Goal: Information Seeking & Learning: Check status

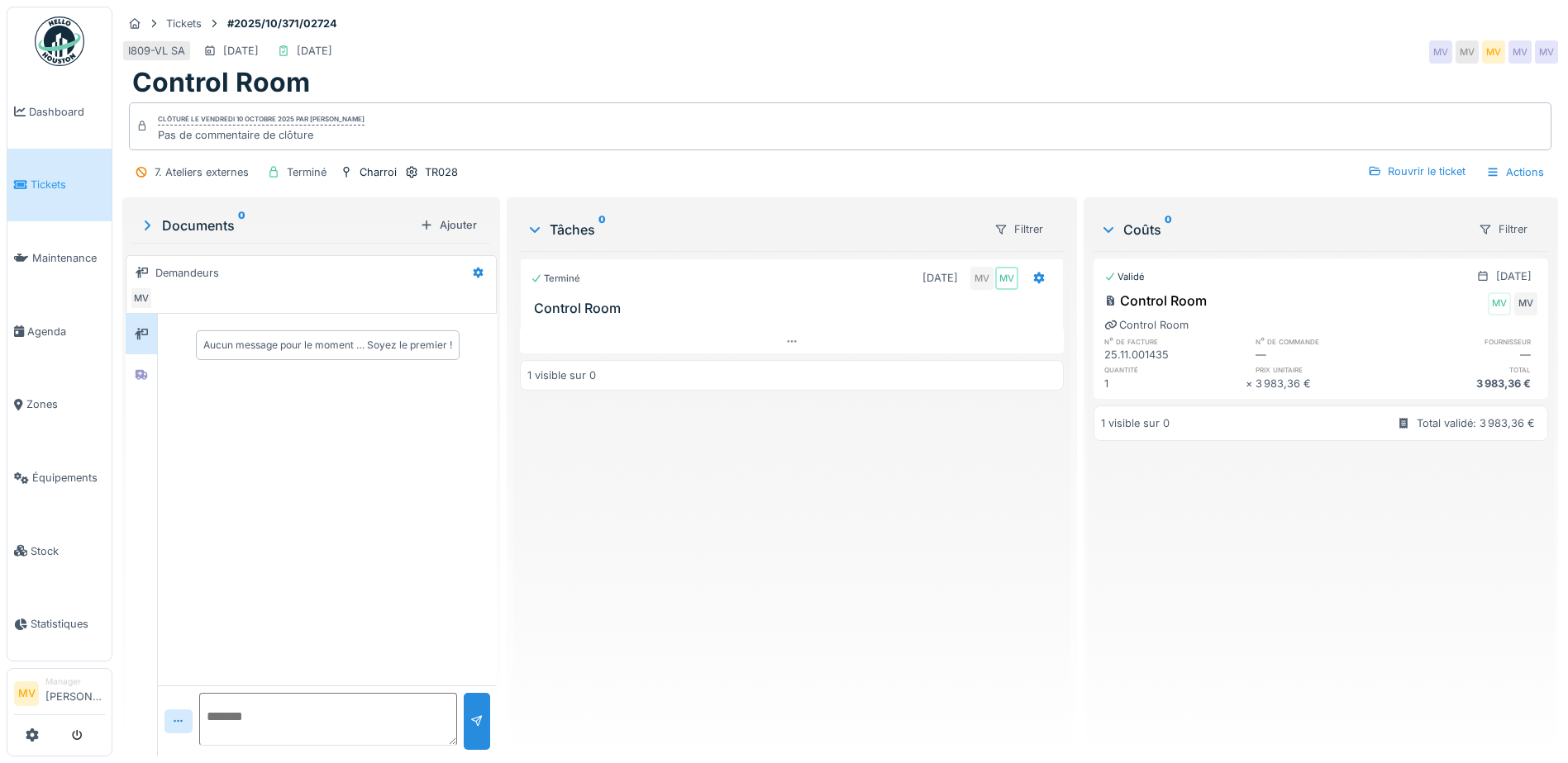
scroll to position [13, 0]
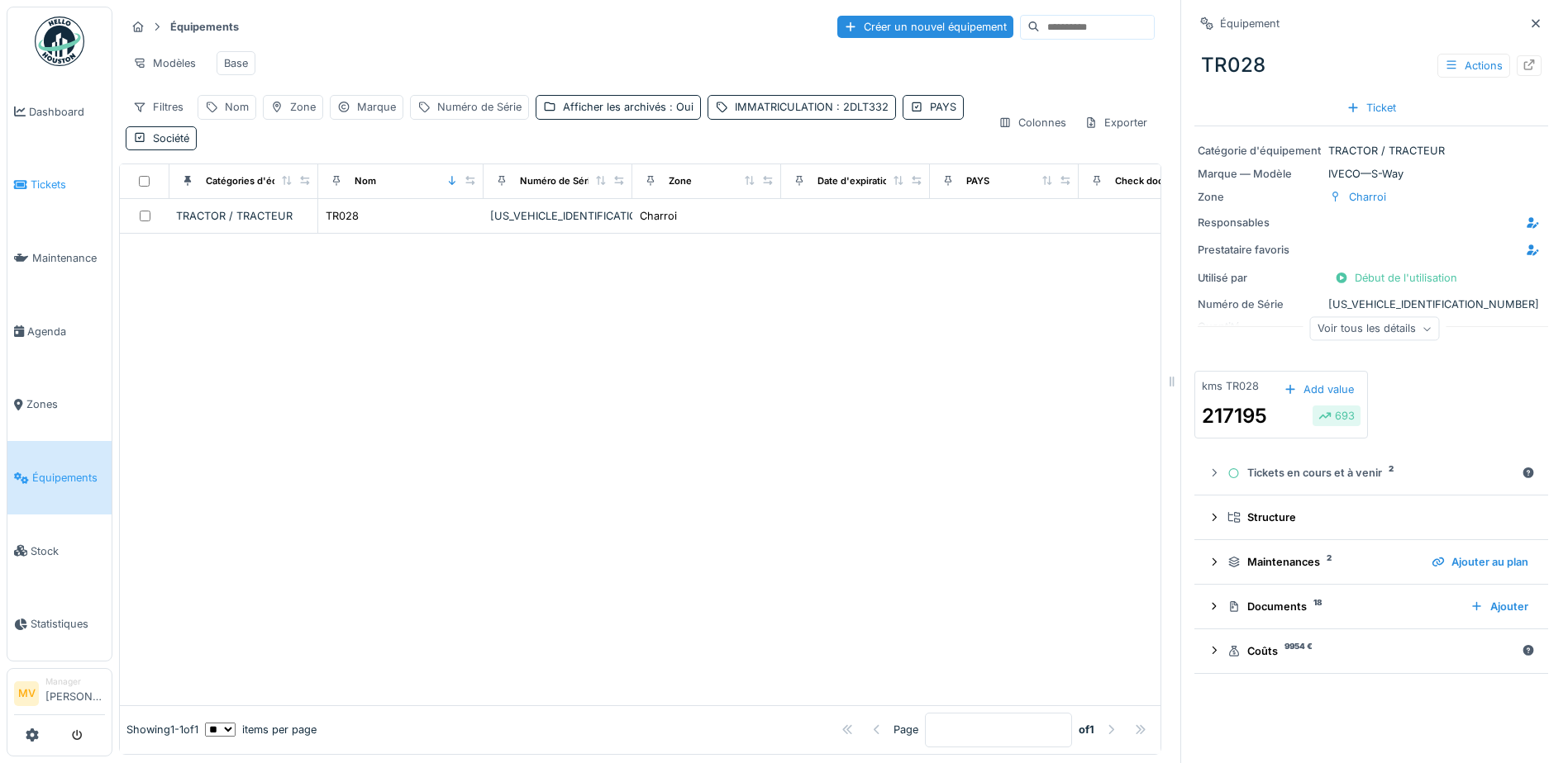
click at [53, 195] on link "Tickets" at bounding box center [59, 185] width 104 height 73
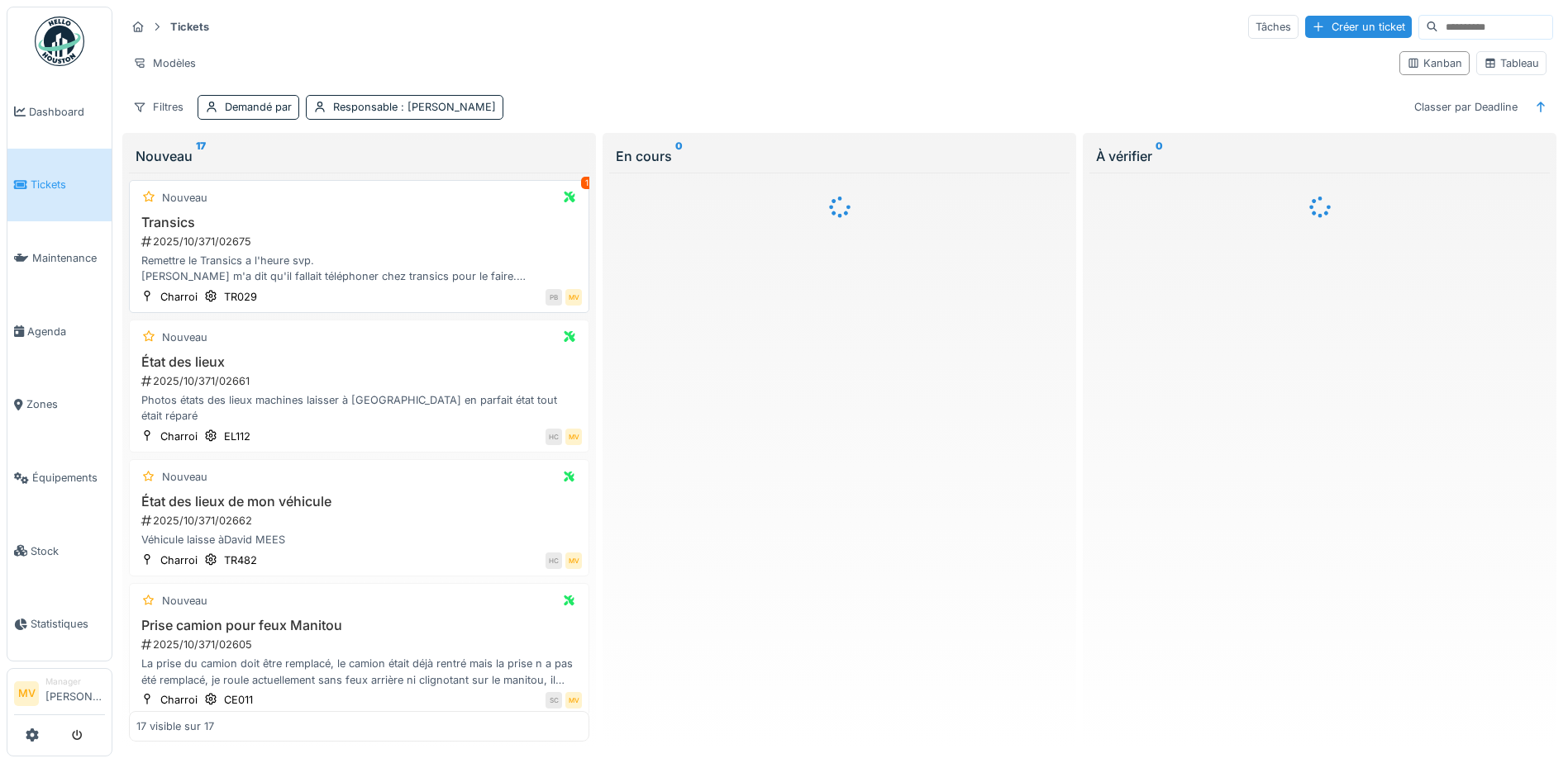
click at [465, 265] on div "Remettre le Transics a l'heure svp. Vlado m'a dit qu'il fallait téléphoner chez…" at bounding box center [359, 268] width 445 height 32
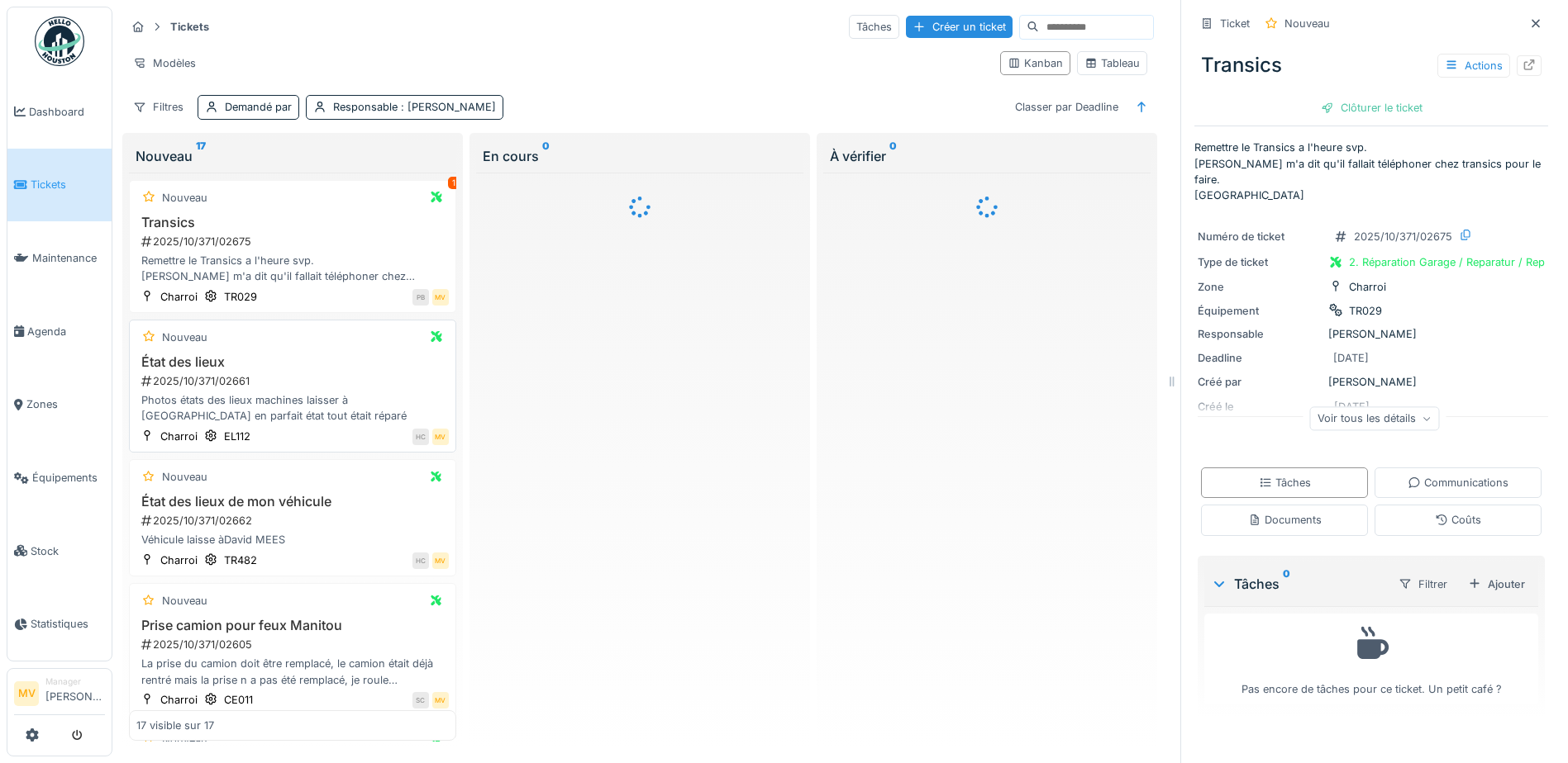
click at [275, 398] on div "Photos états des lieux machines laisser à Herenthout en parfait état tout était…" at bounding box center [293, 408] width 313 height 32
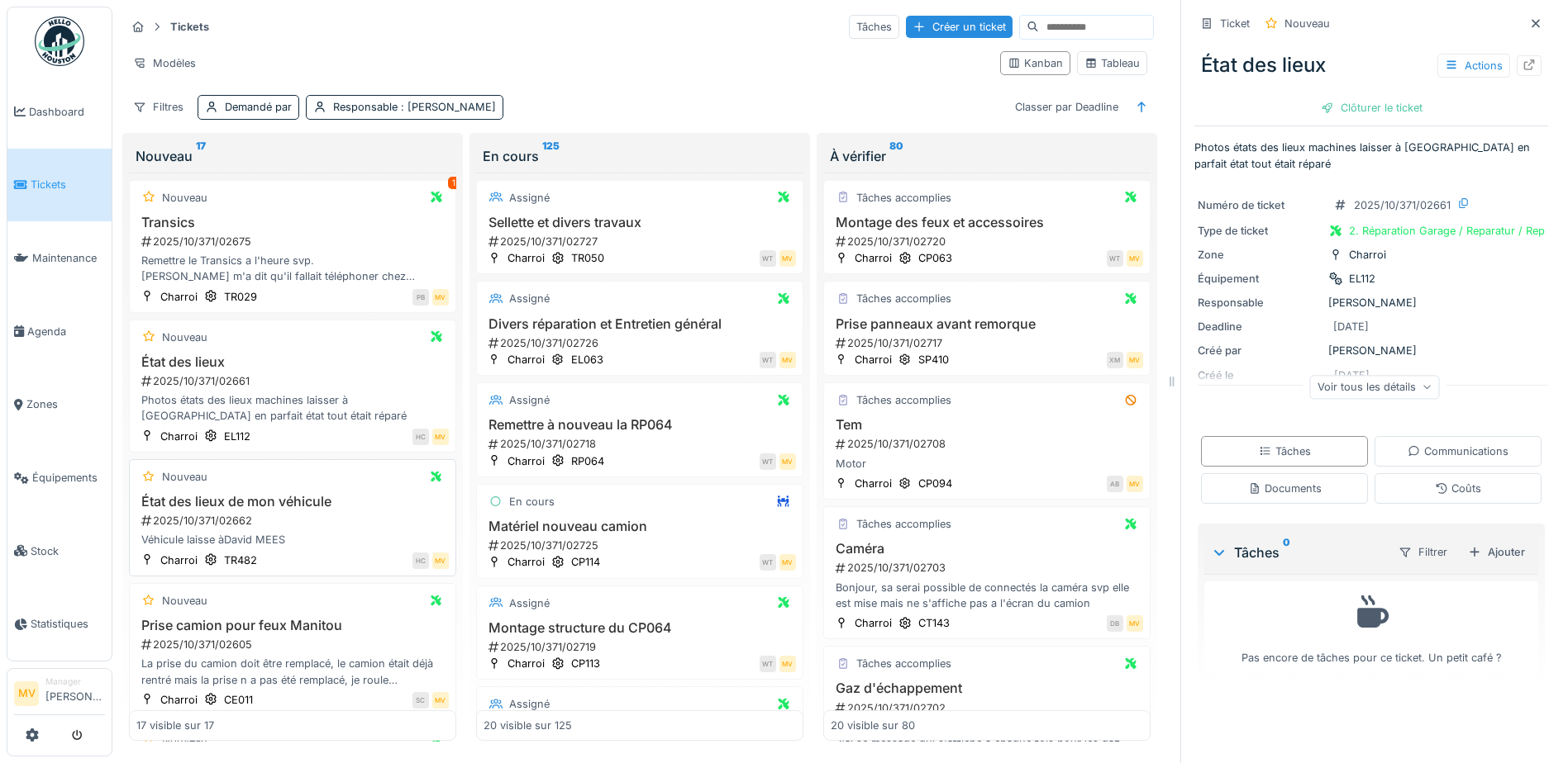
click at [333, 526] on div "2025/10/371/02662" at bounding box center [294, 520] width 309 height 15
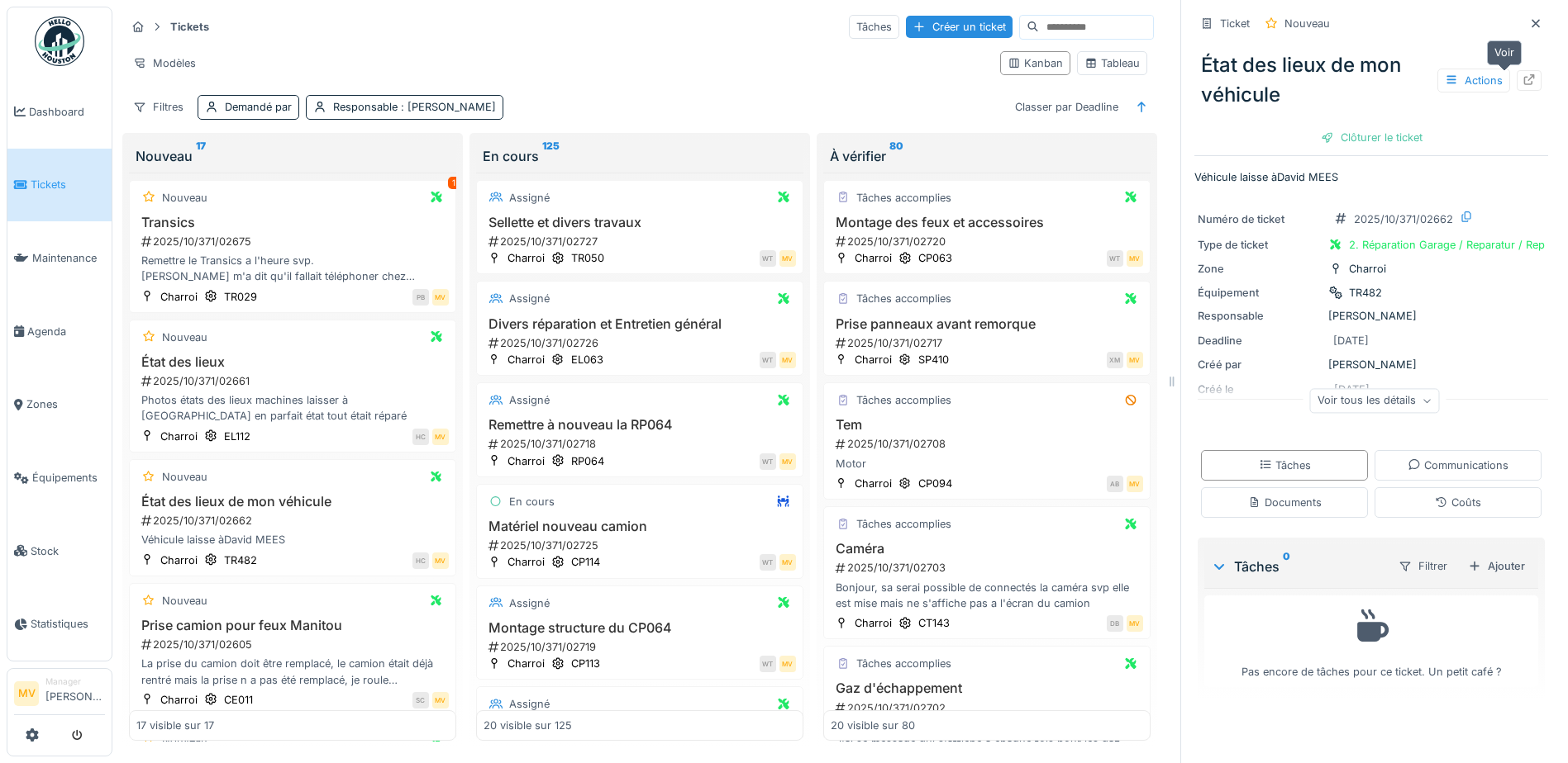
click at [1522, 81] on icon at bounding box center [1528, 79] width 14 height 11
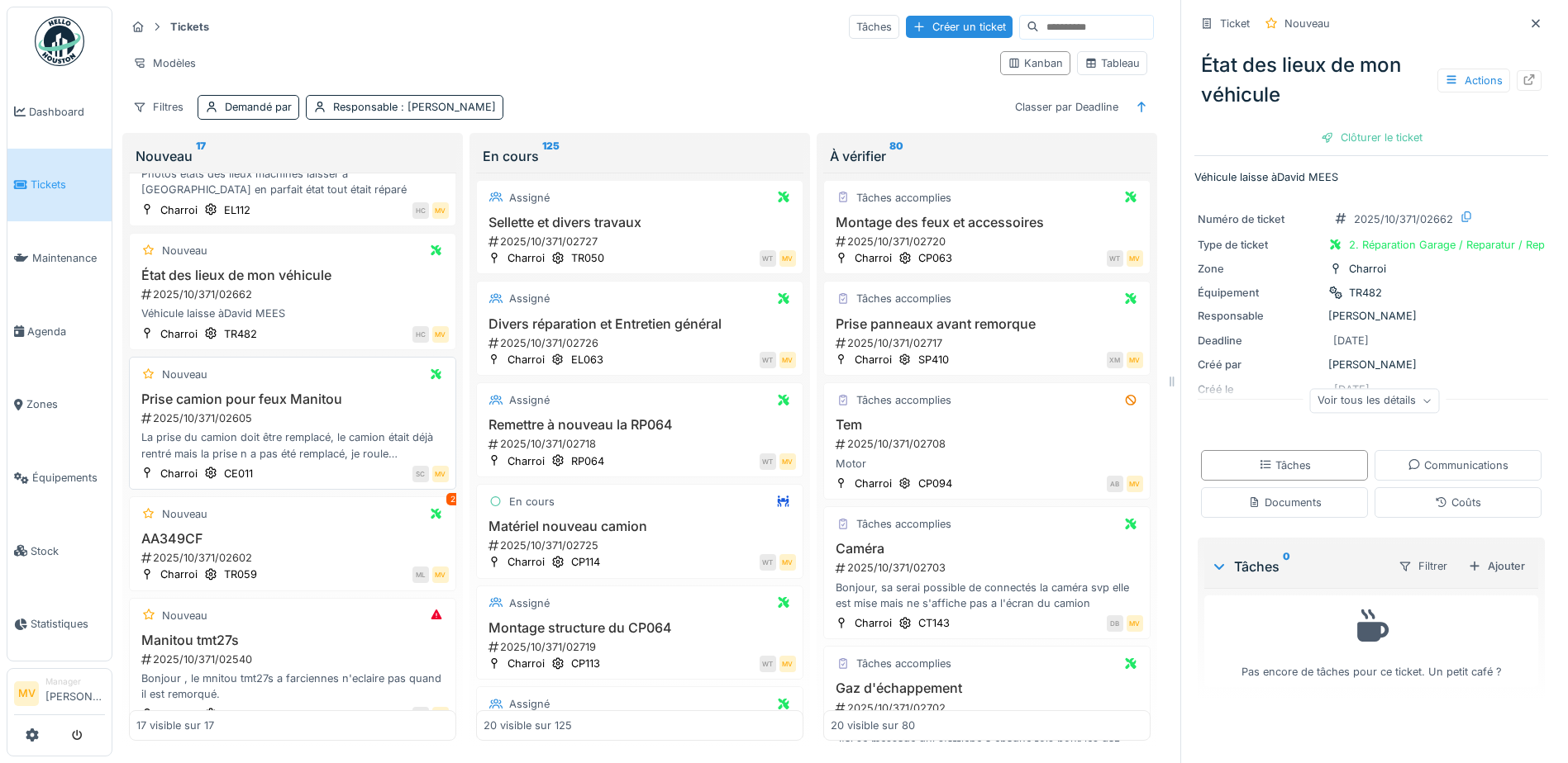
scroll to position [330, 0]
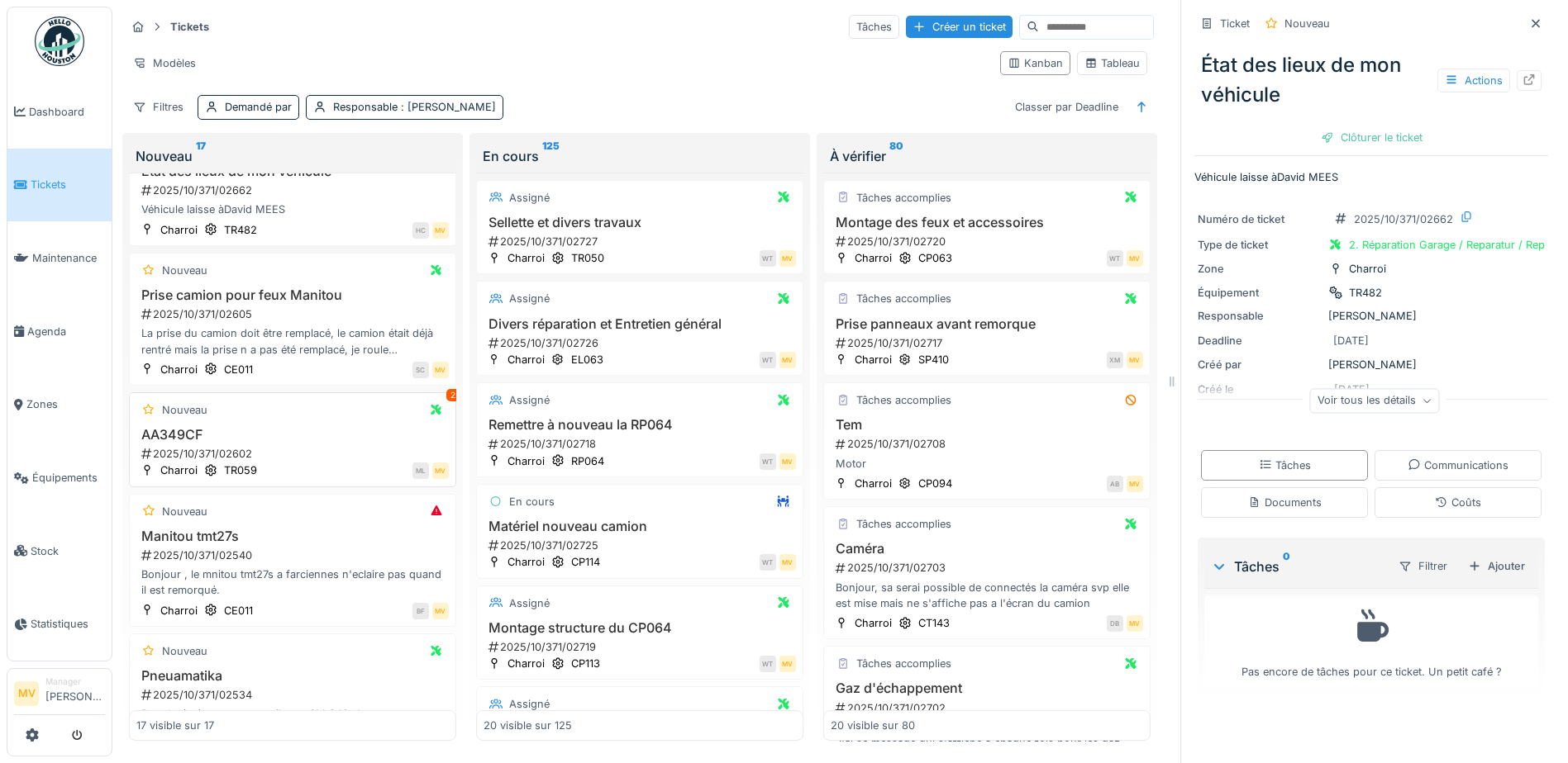
click at [349, 437] on h3 "AA349CF" at bounding box center [293, 434] width 313 height 15
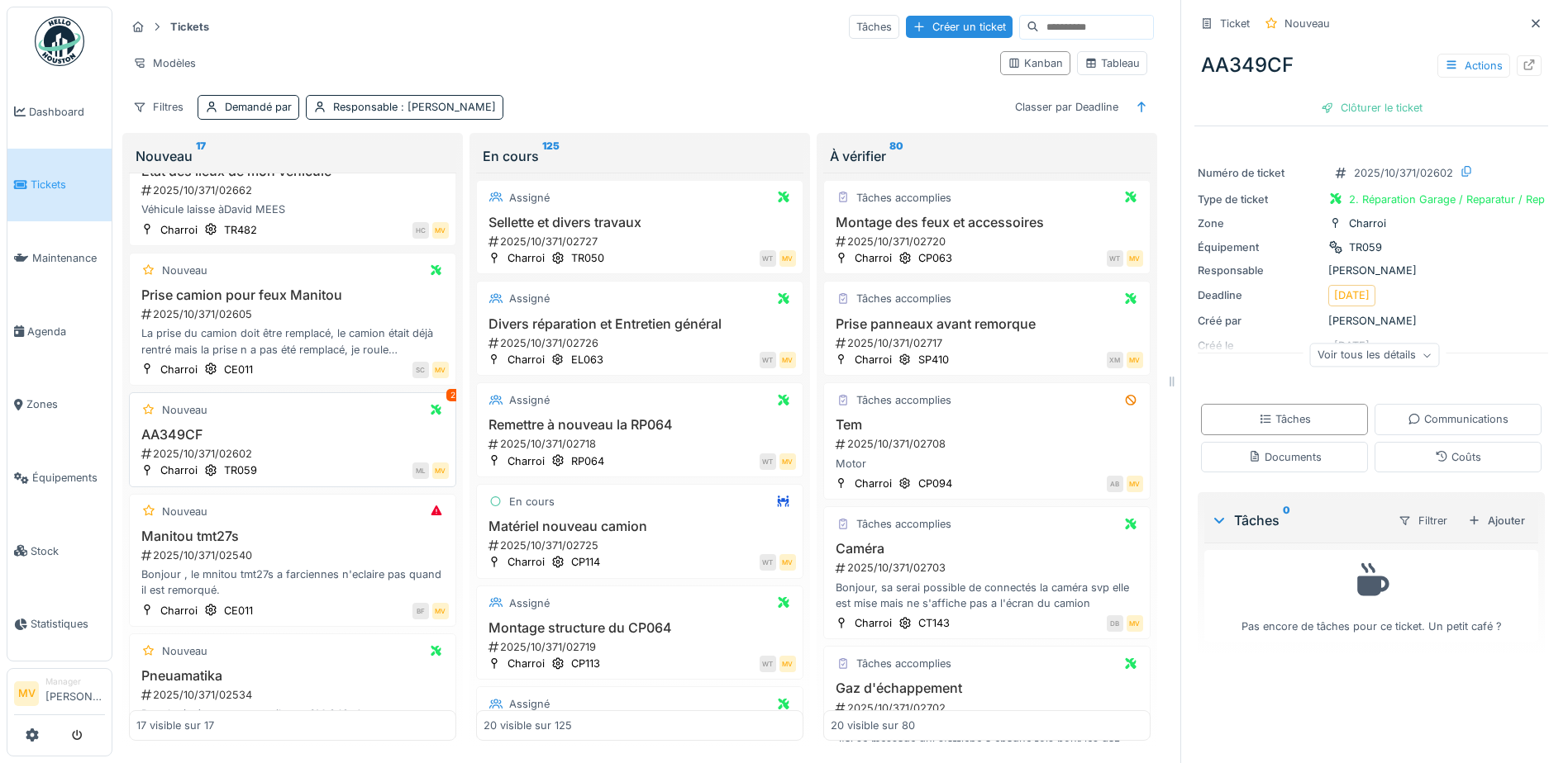
click at [315, 454] on div "2025/10/371/02602" at bounding box center [294, 453] width 309 height 15
click at [1522, 63] on icon at bounding box center [1528, 65] width 14 height 11
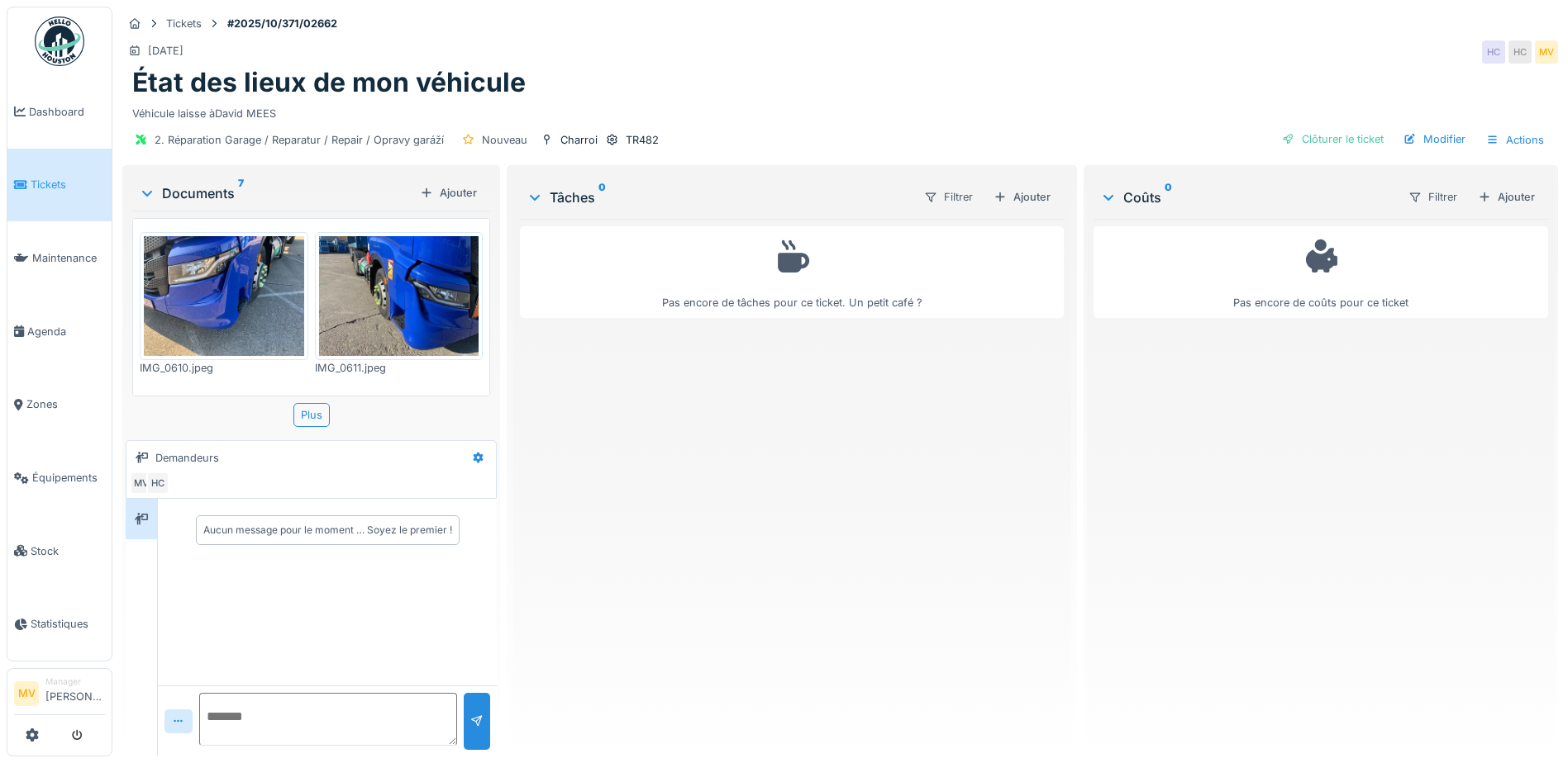
click at [224, 274] on img at bounding box center [223, 296] width 160 height 120
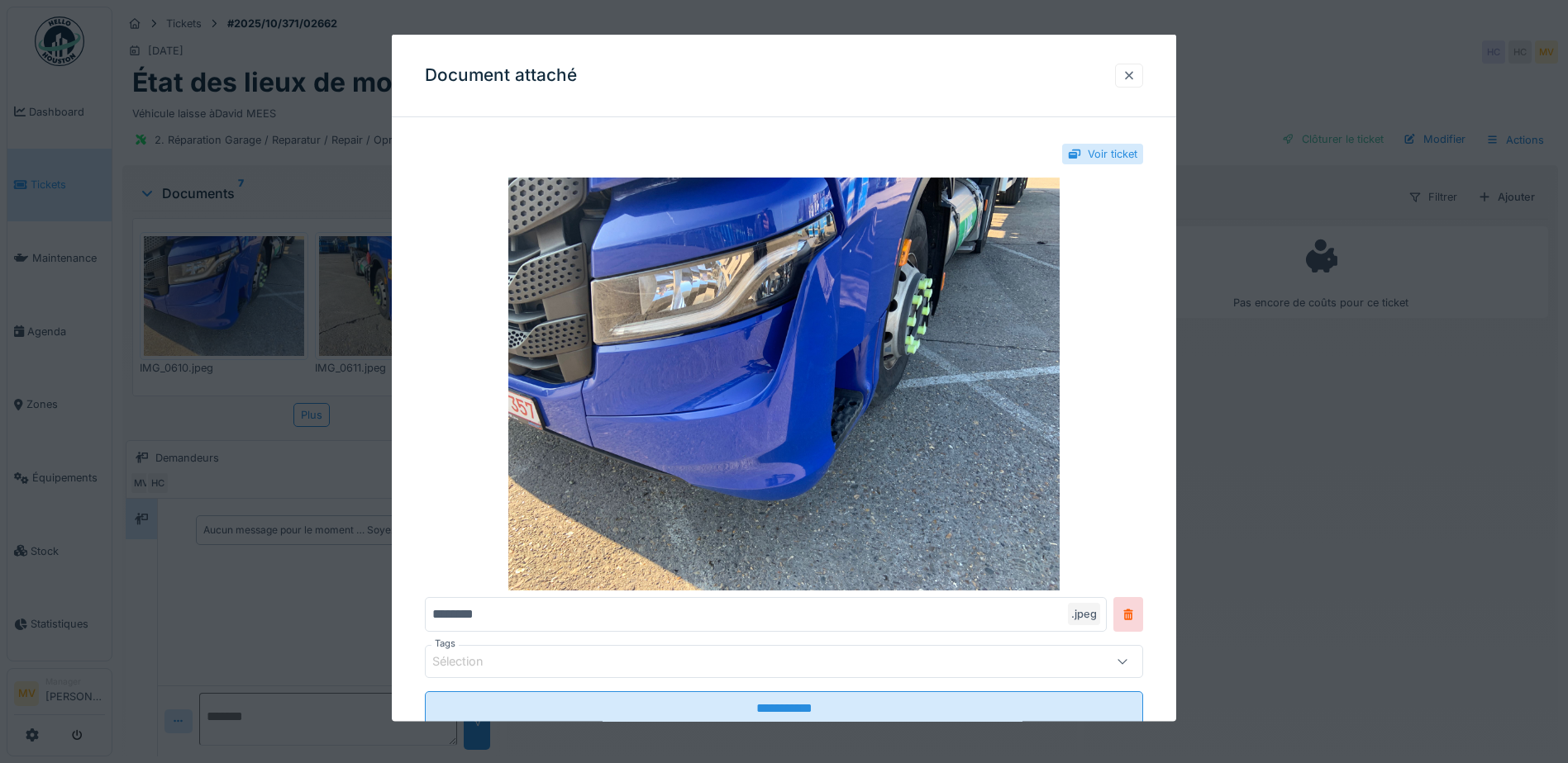
click at [1130, 73] on div at bounding box center [1128, 74] width 14 height 15
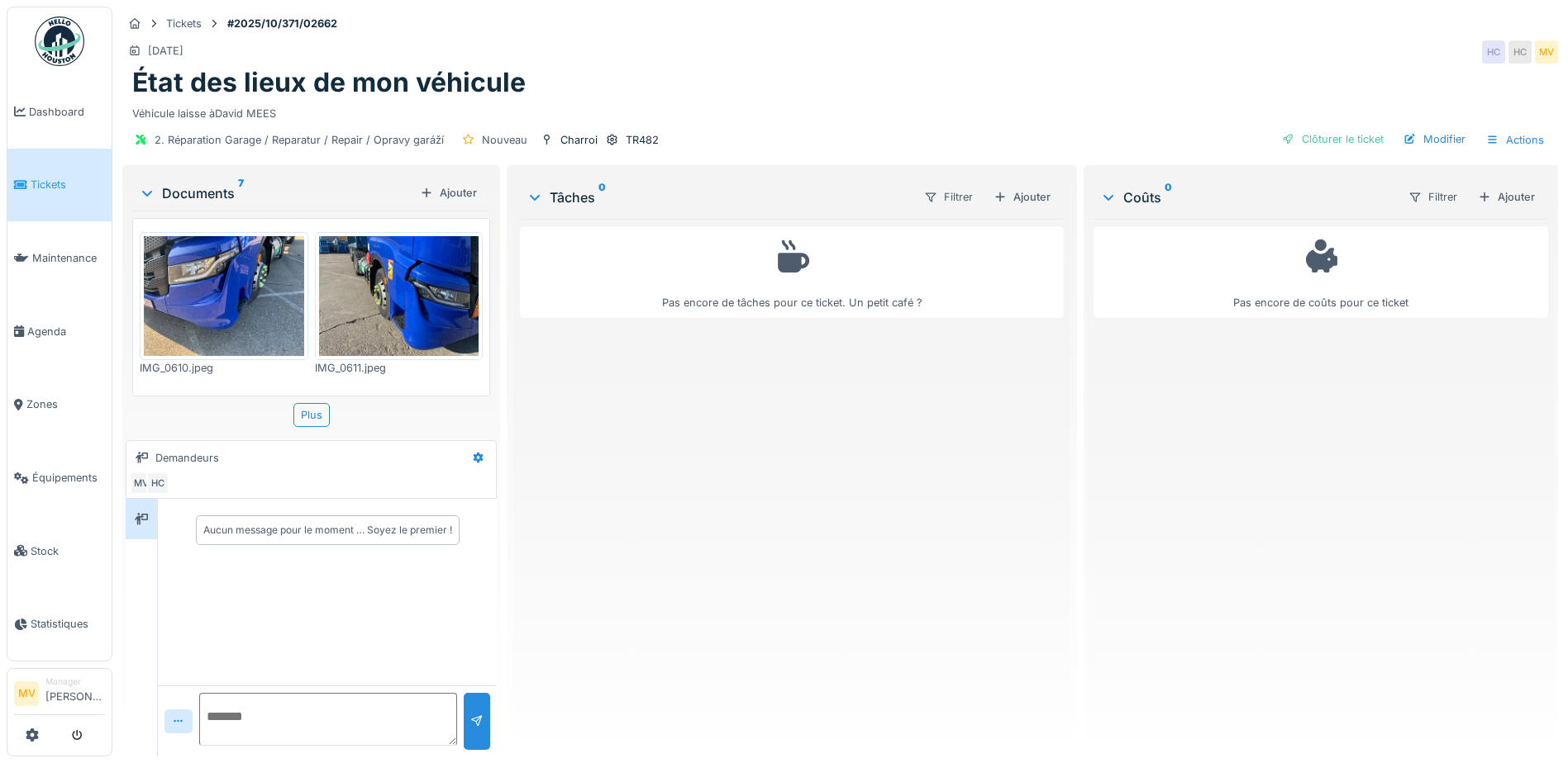
click at [407, 298] on img at bounding box center [398, 296] width 160 height 120
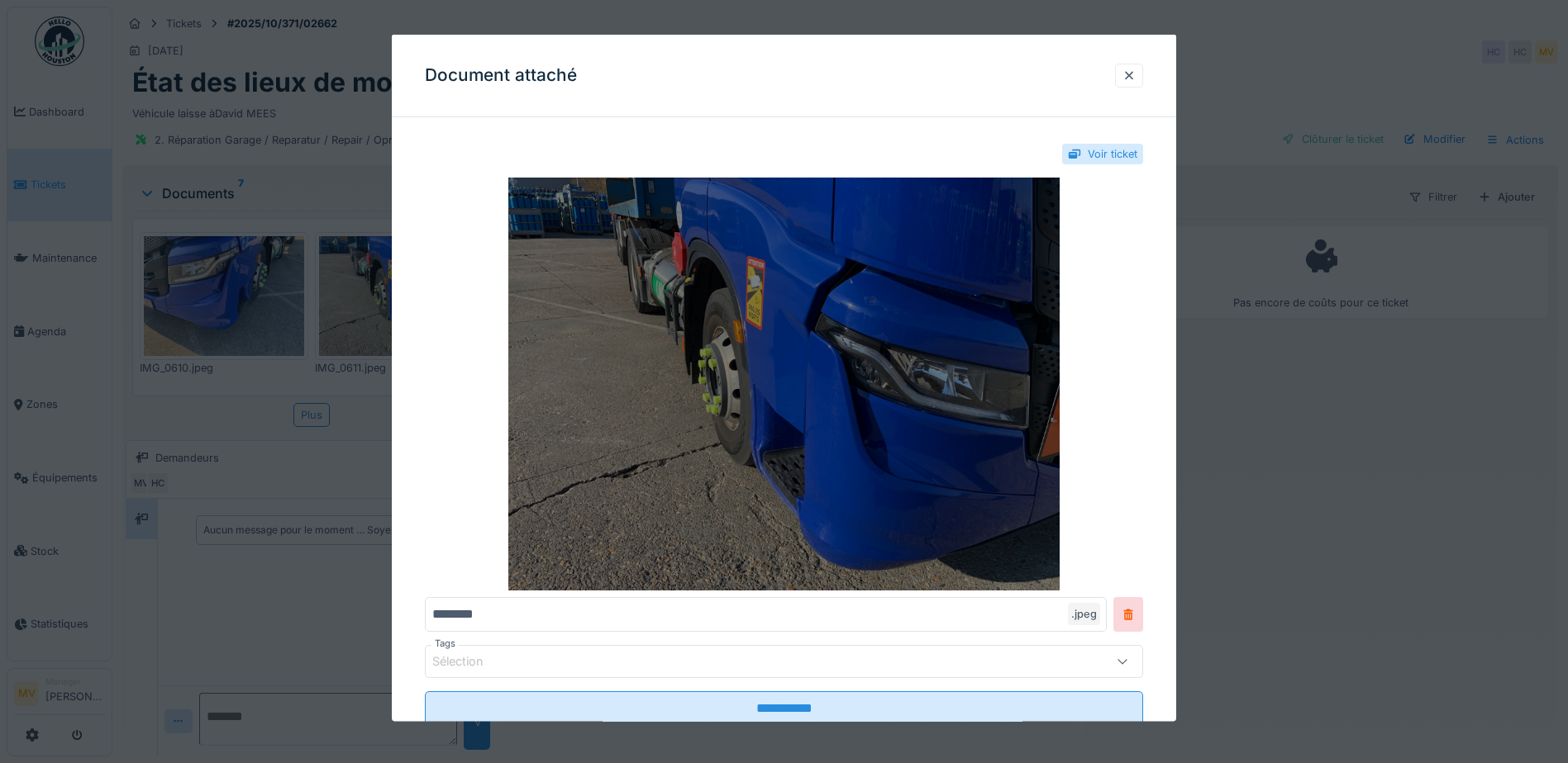
click at [951, 366] on img at bounding box center [783, 384] width 718 height 413
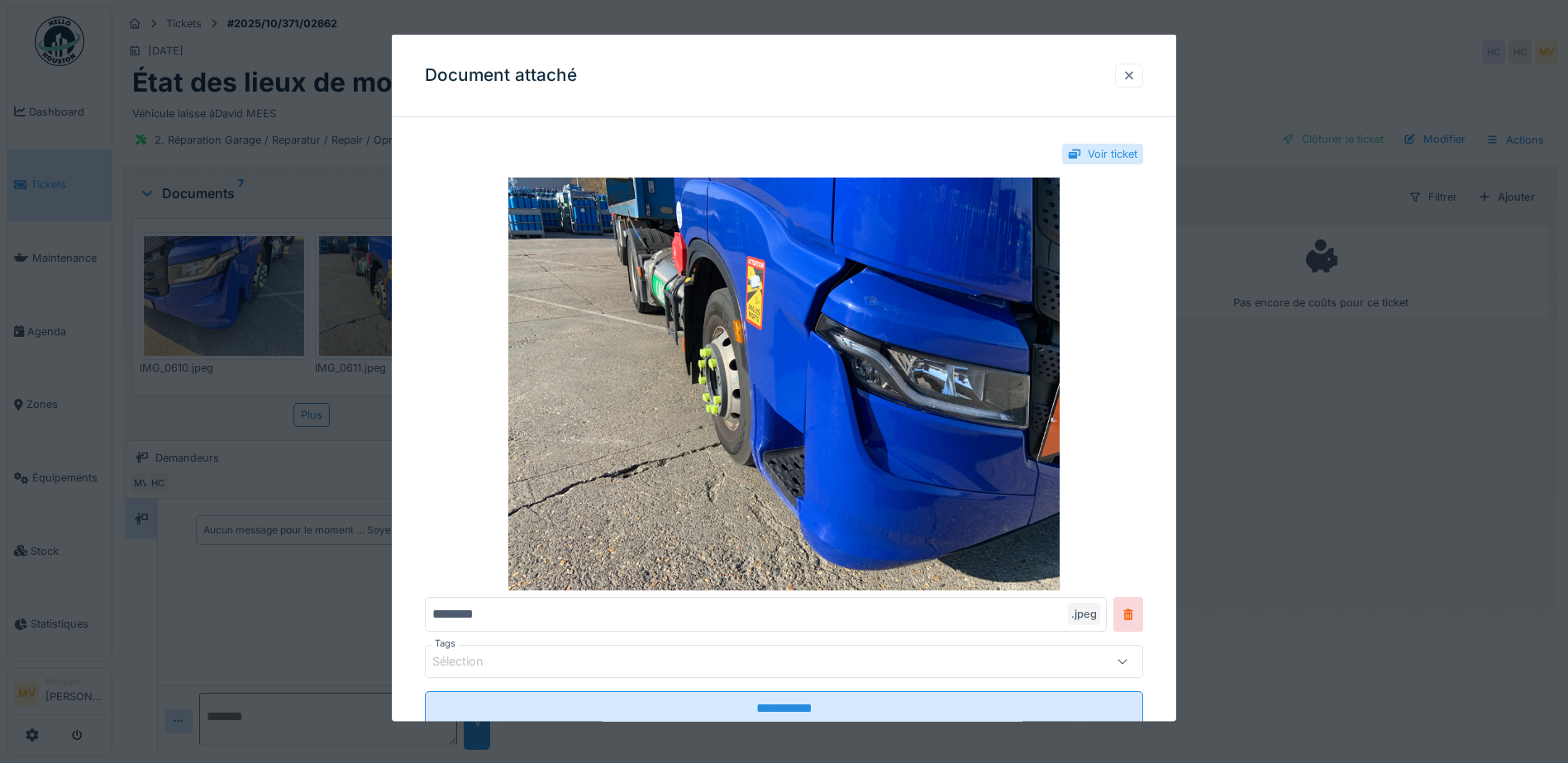
click at [1135, 71] on div at bounding box center [1128, 74] width 14 height 15
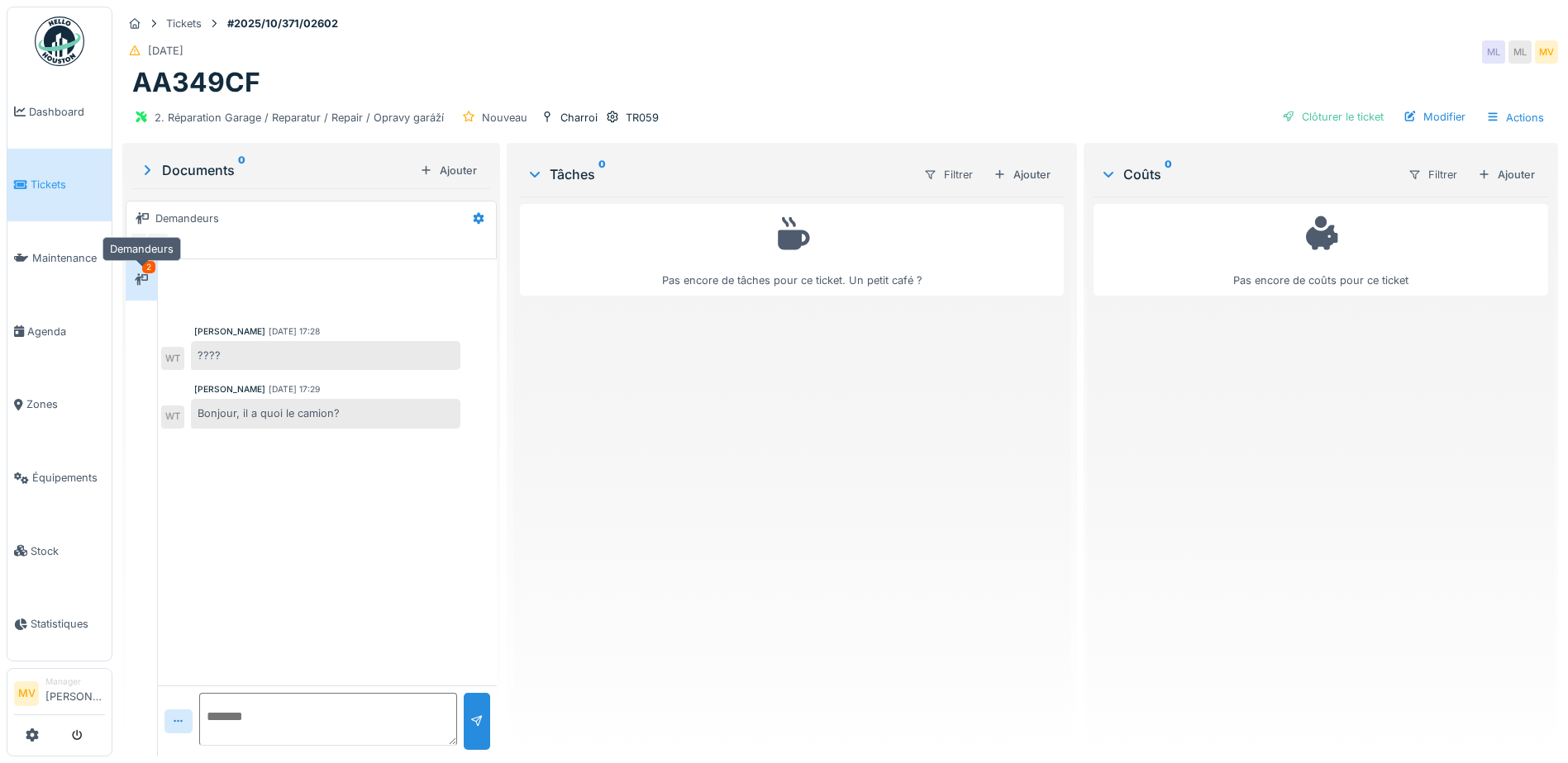
click at [148, 276] on icon at bounding box center [141, 279] width 14 height 12
click at [461, 78] on div "AA349CF" at bounding box center [839, 82] width 1415 height 32
